Goal: Information Seeking & Learning: Compare options

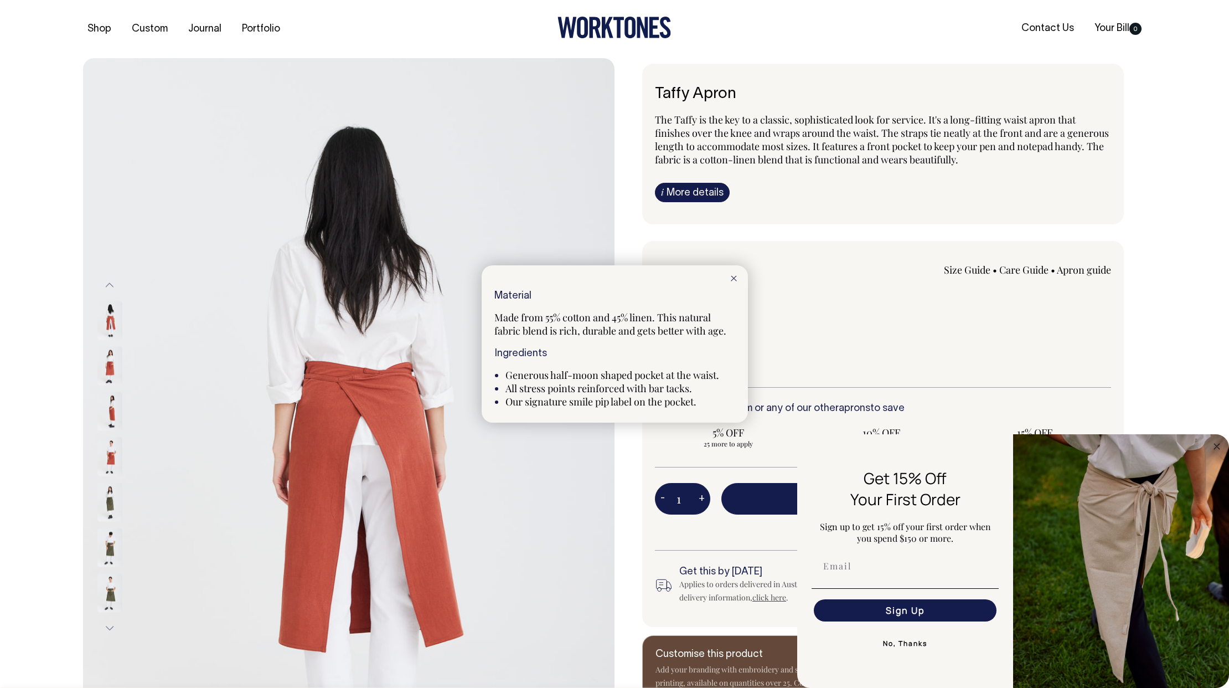
select select "Olive"
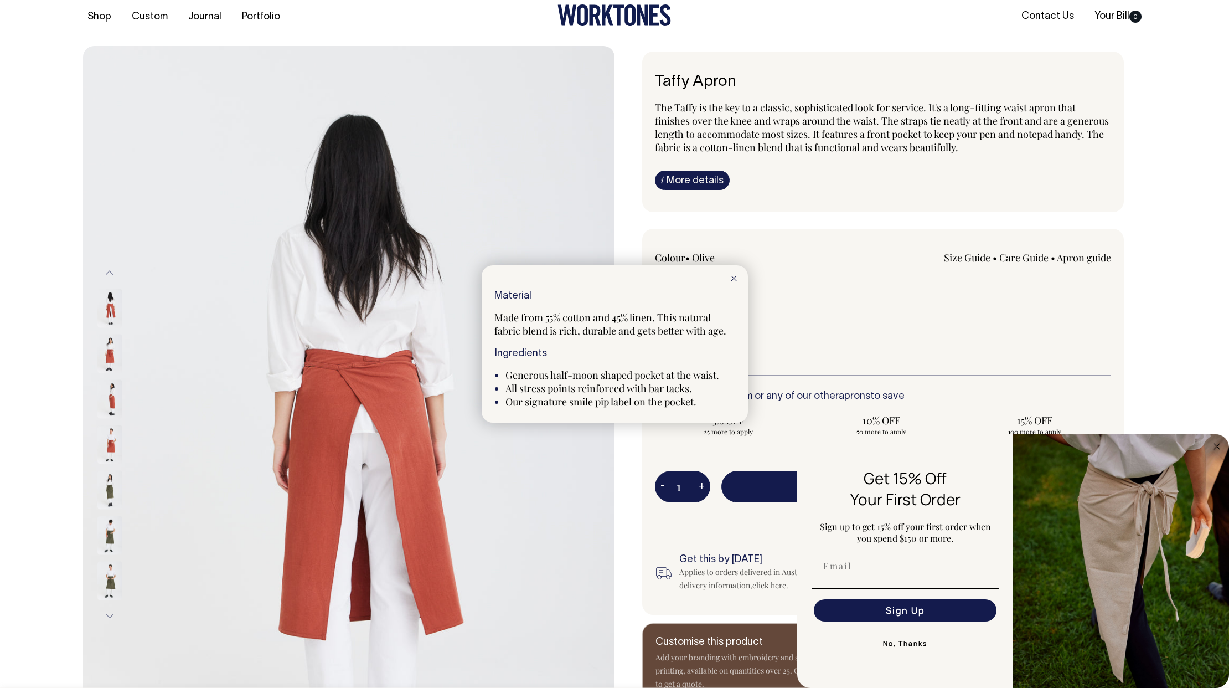
click at [709, 177] on div at bounding box center [614, 344] width 1229 height 688
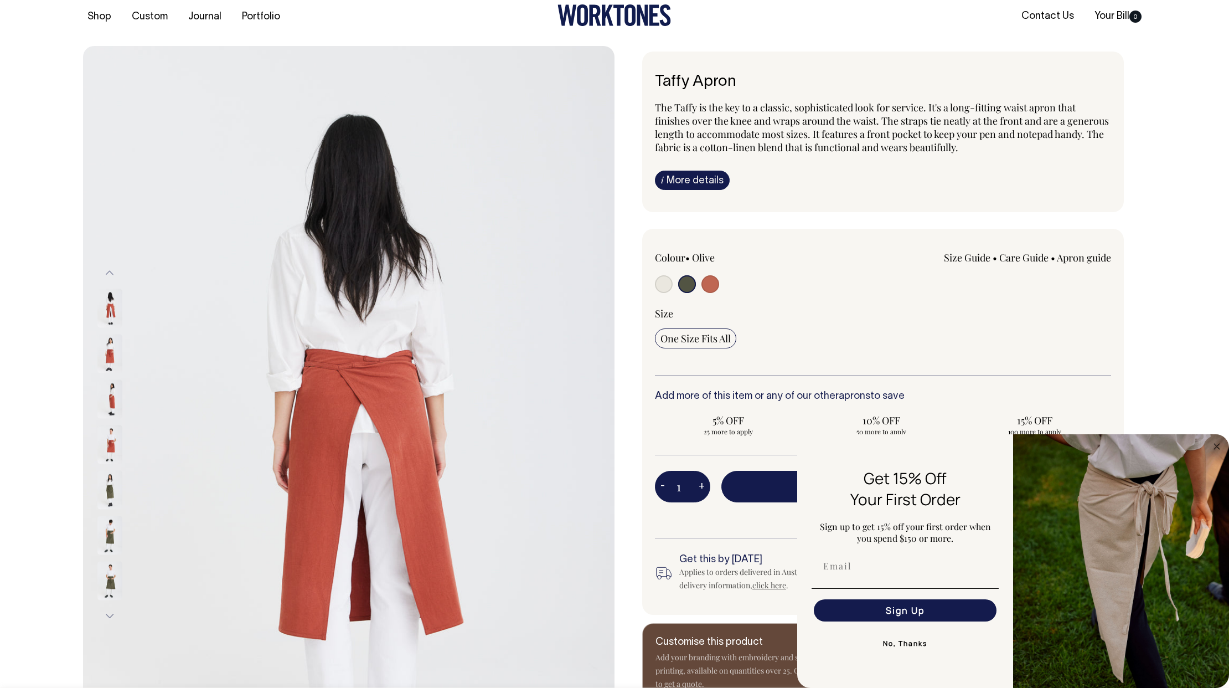
click at [110, 350] on img at bounding box center [109, 353] width 25 height 39
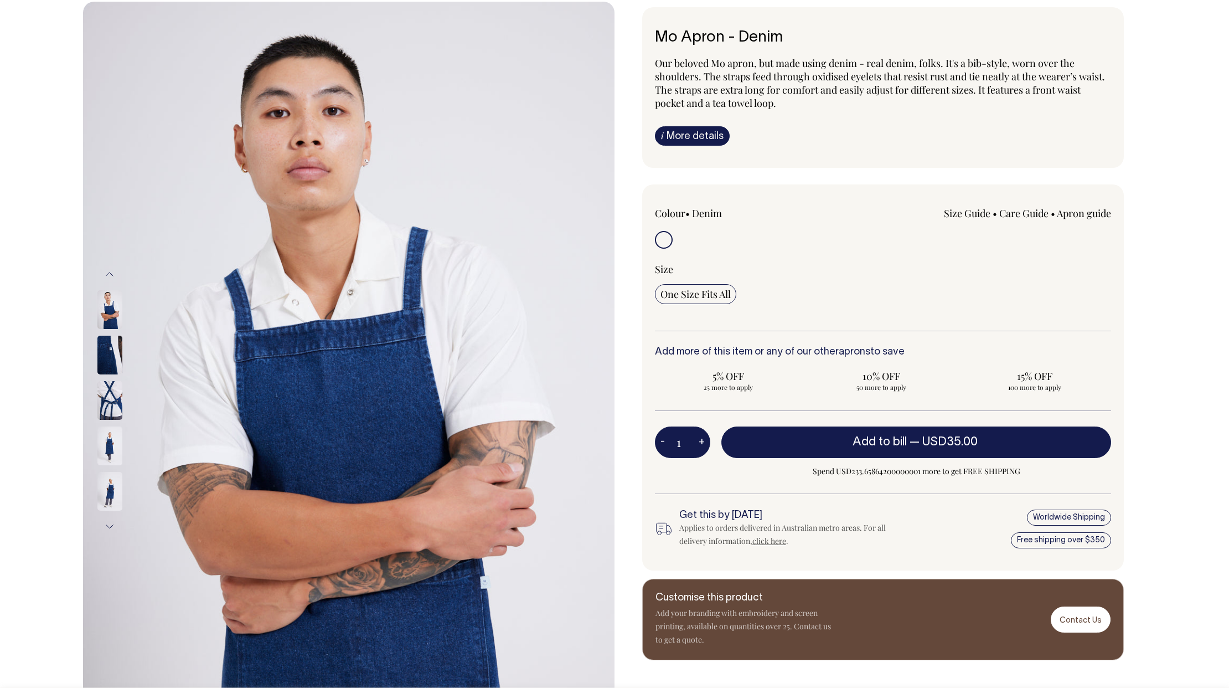
scroll to position [56, 0]
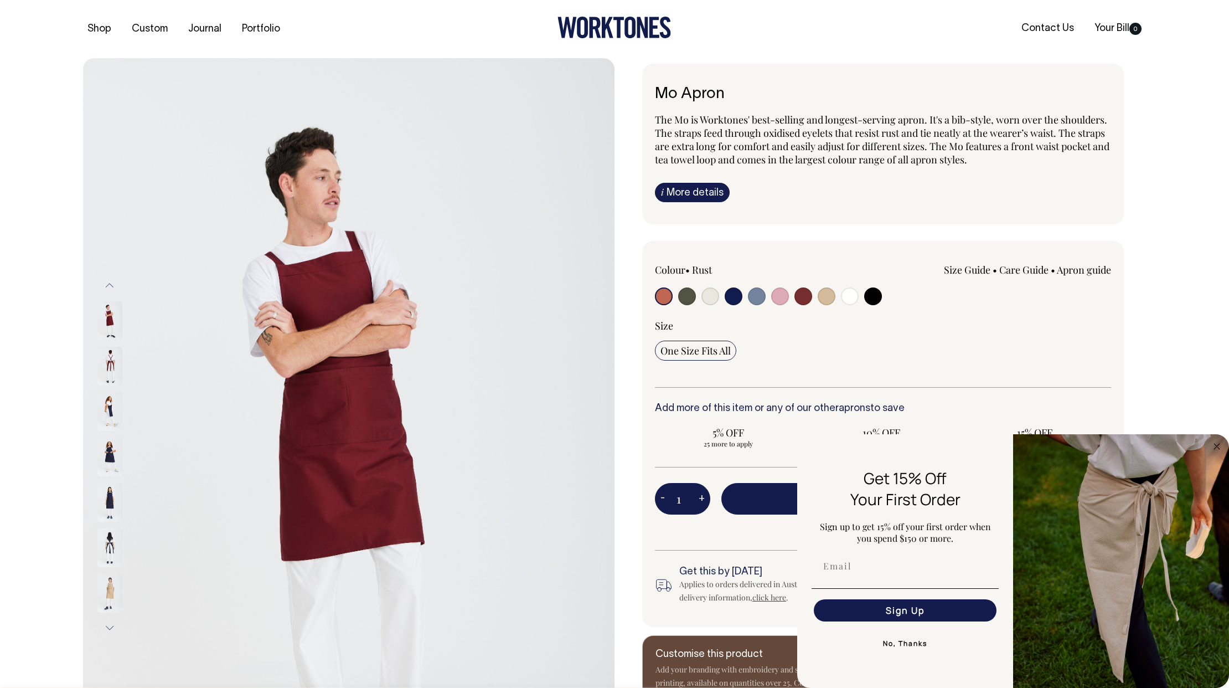
click at [106, 286] on button "Previous" at bounding box center [109, 285] width 17 height 25
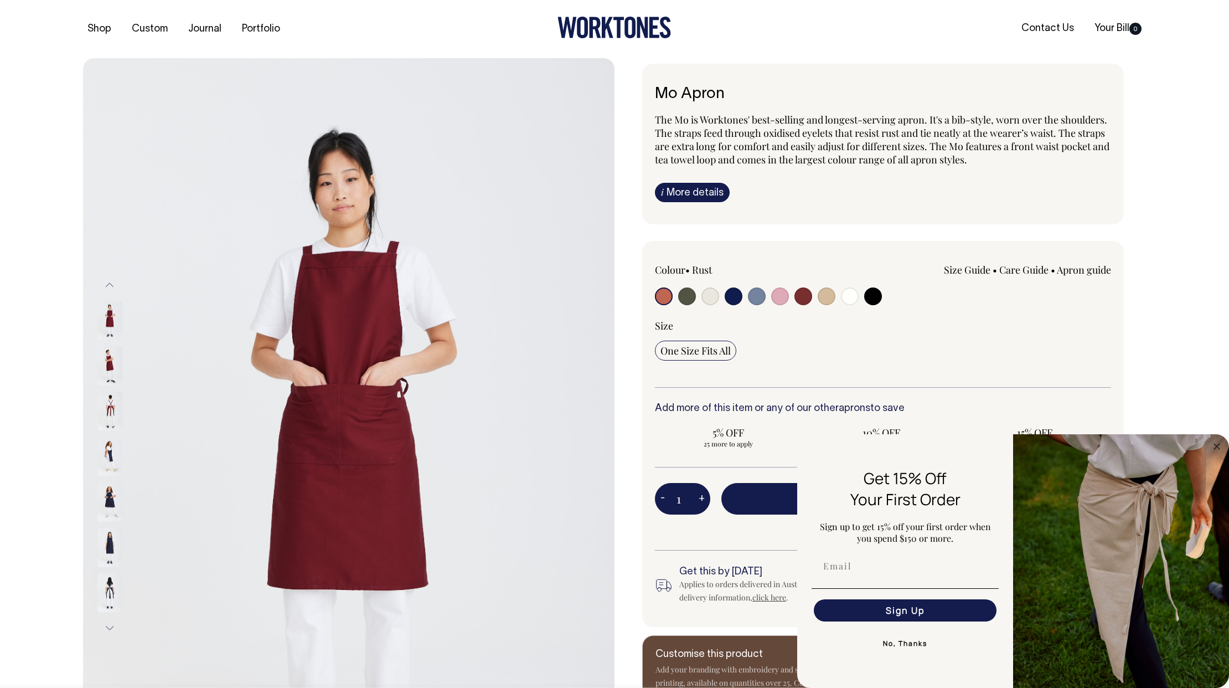
click at [686, 295] on input "radio" at bounding box center [687, 296] width 18 height 18
radio input "true"
select select "Olive"
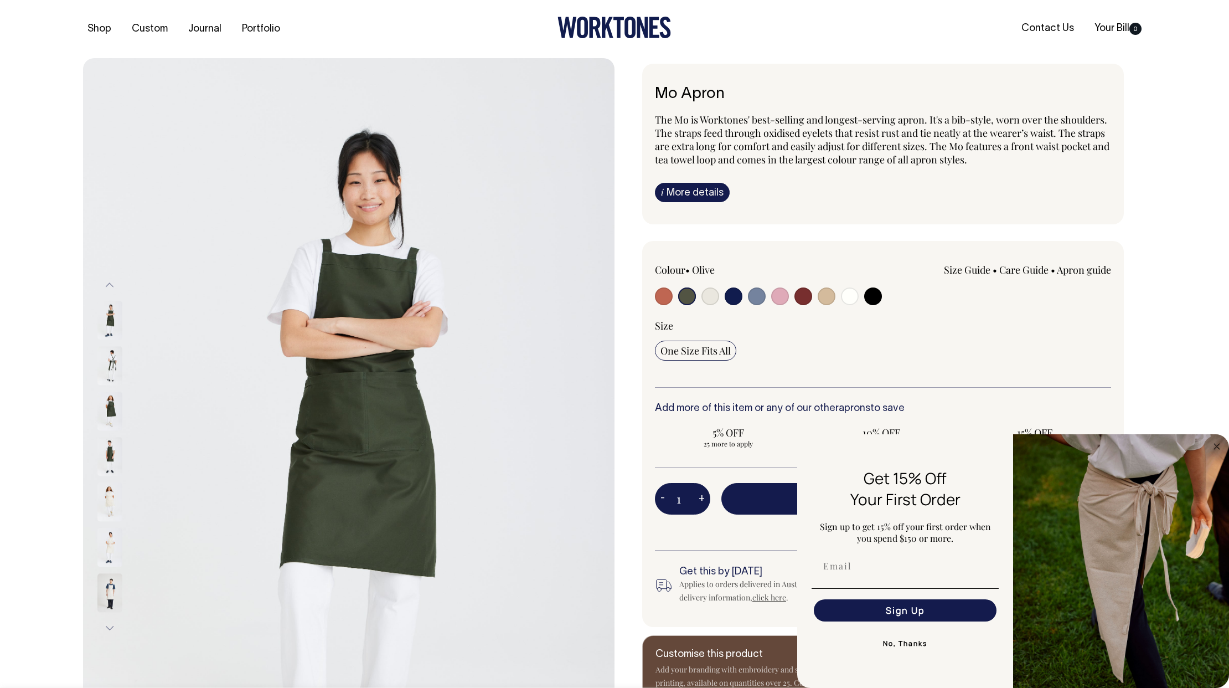
click at [708, 297] on input "radio" at bounding box center [710, 296] width 18 height 18
radio input "true"
select select "Natural"
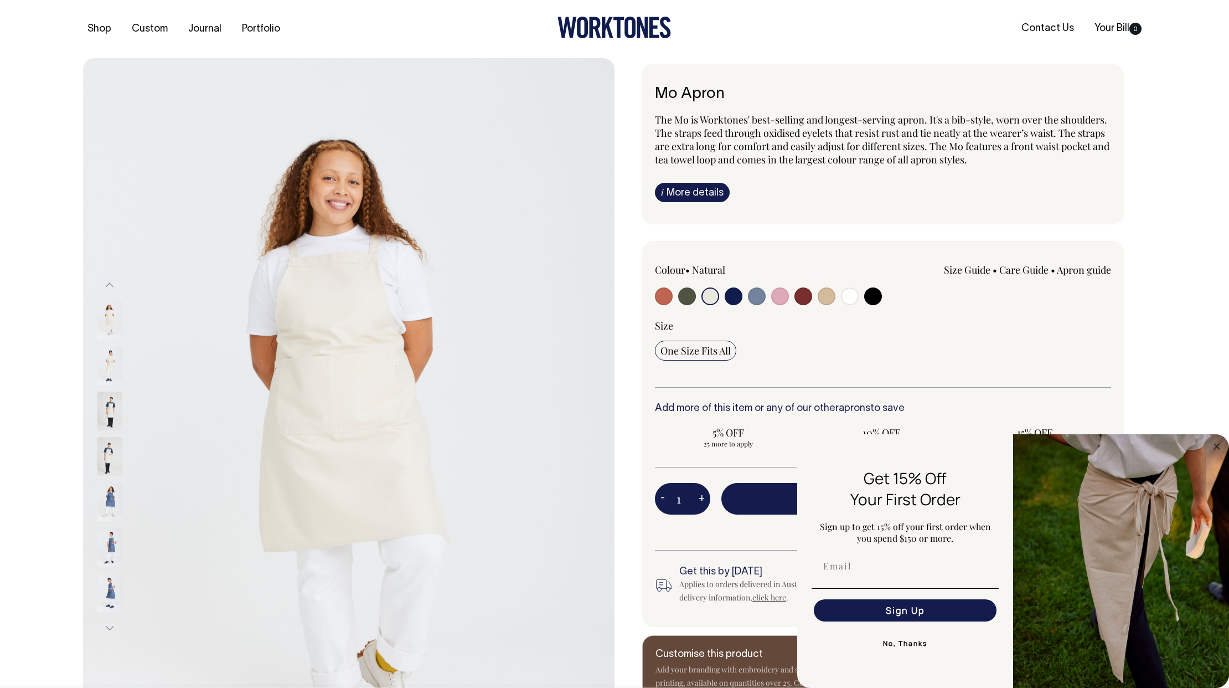
click at [740, 299] on input "radio" at bounding box center [734, 296] width 18 height 18
radio input "true"
select select "Dark Navy"
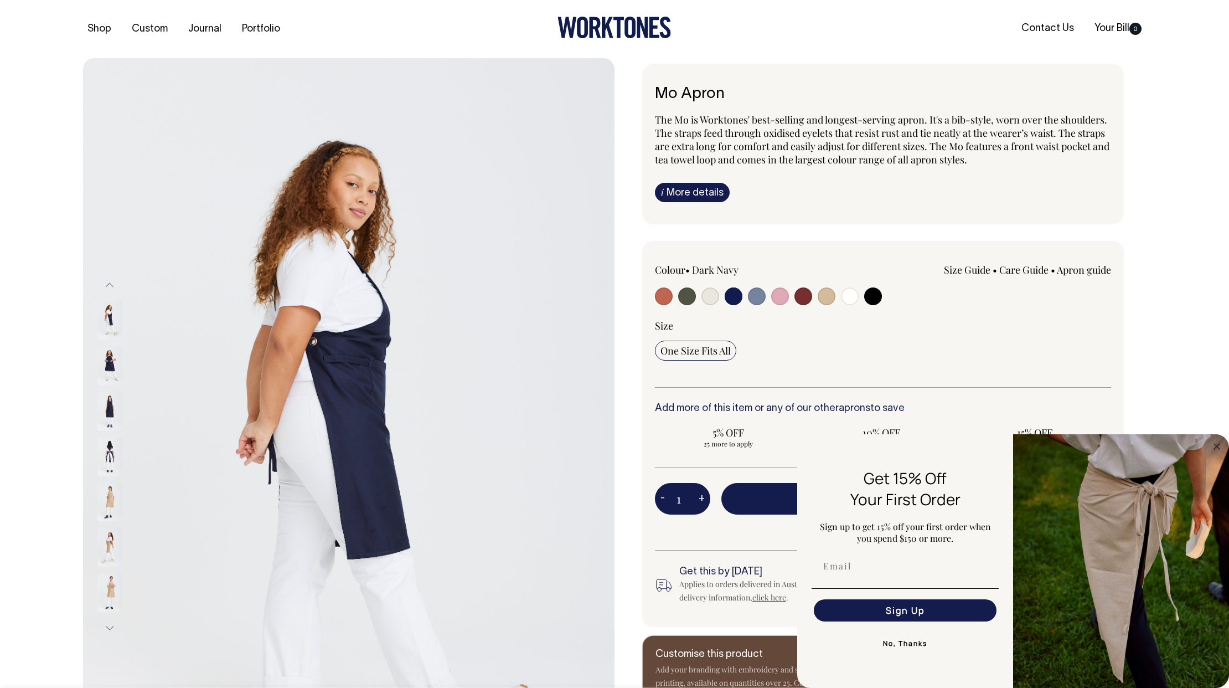
click at [753, 300] on input "radio" at bounding box center [757, 296] width 18 height 18
radio input "true"
select select "Blue/Grey"
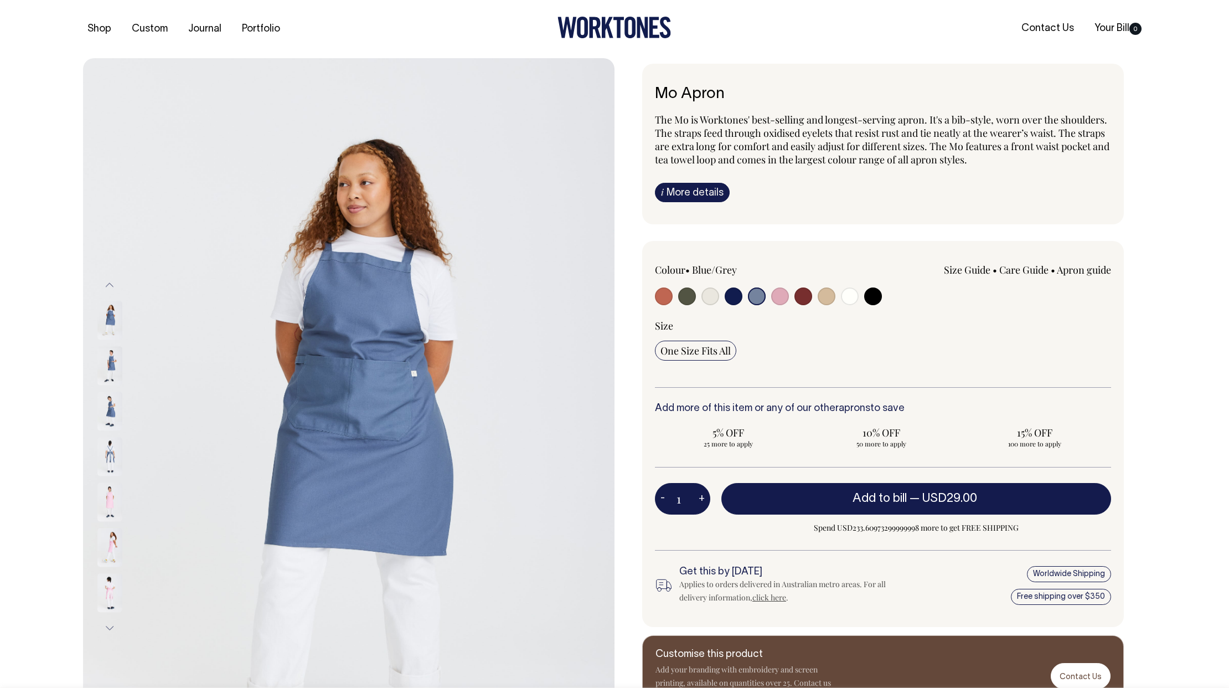
select select "Blue/Grey"
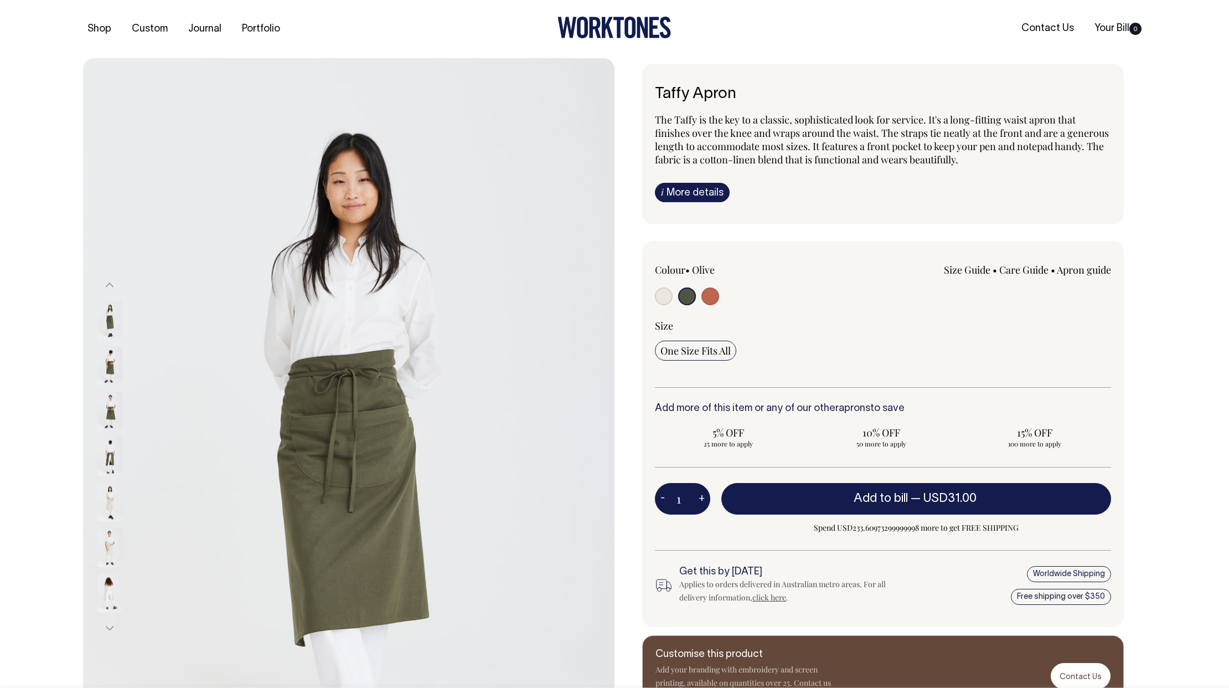
select select "Olive"
